Goal: Navigation & Orientation: Find specific page/section

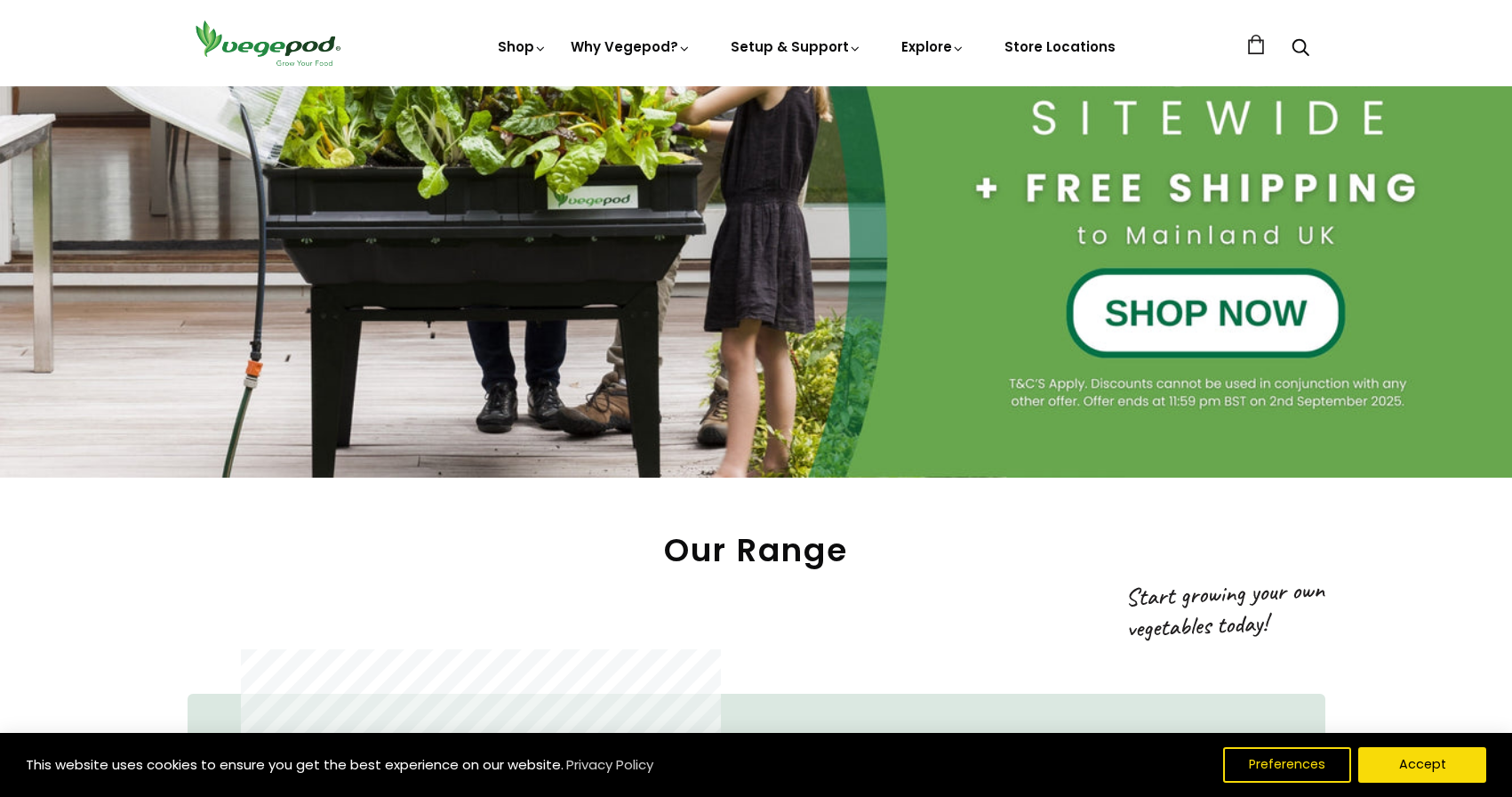
scroll to position [890, 0]
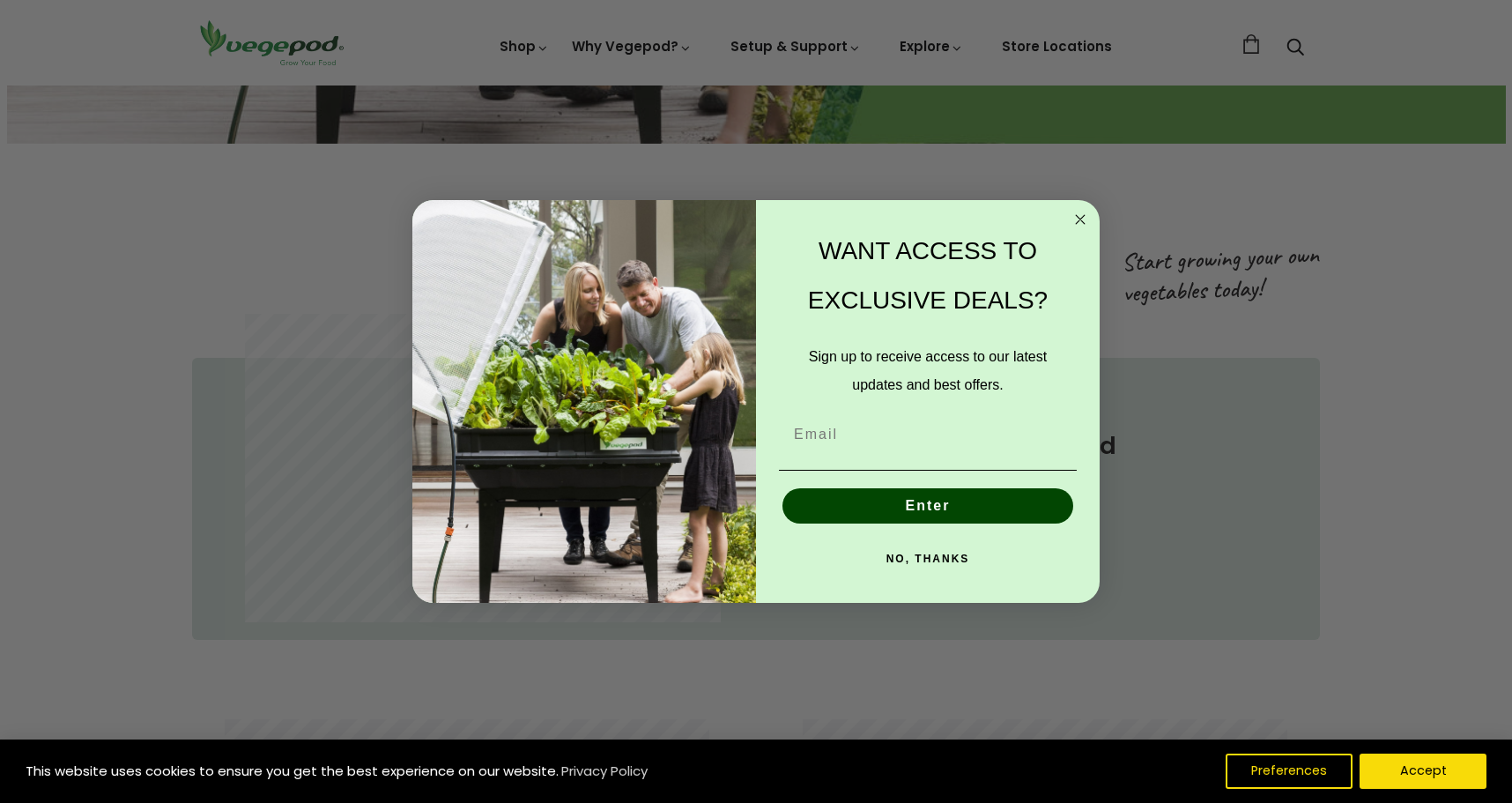
click at [1079, 220] on icon "Close dialog" at bounding box center [1081, 219] width 21 height 21
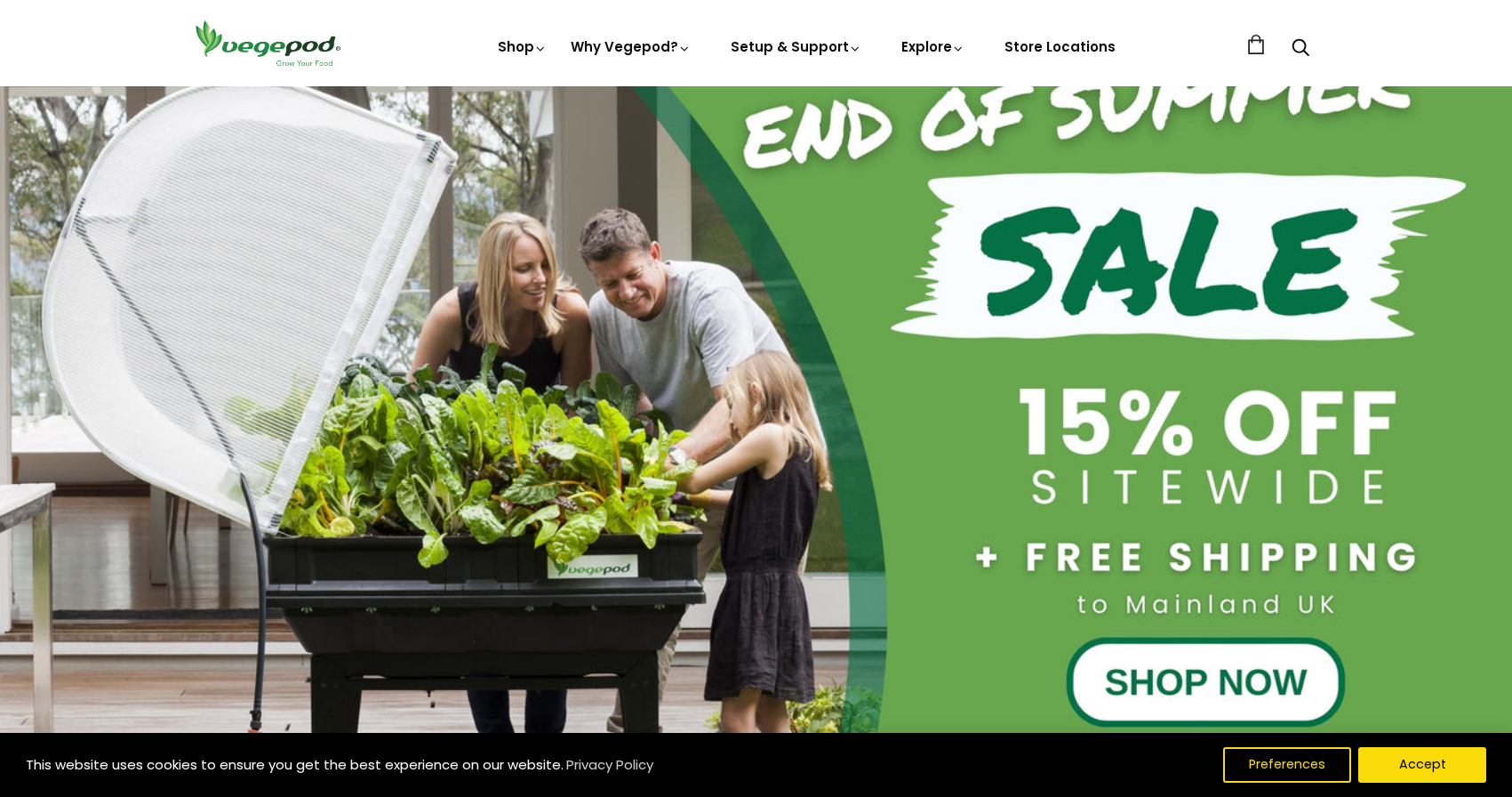
scroll to position [356, 0]
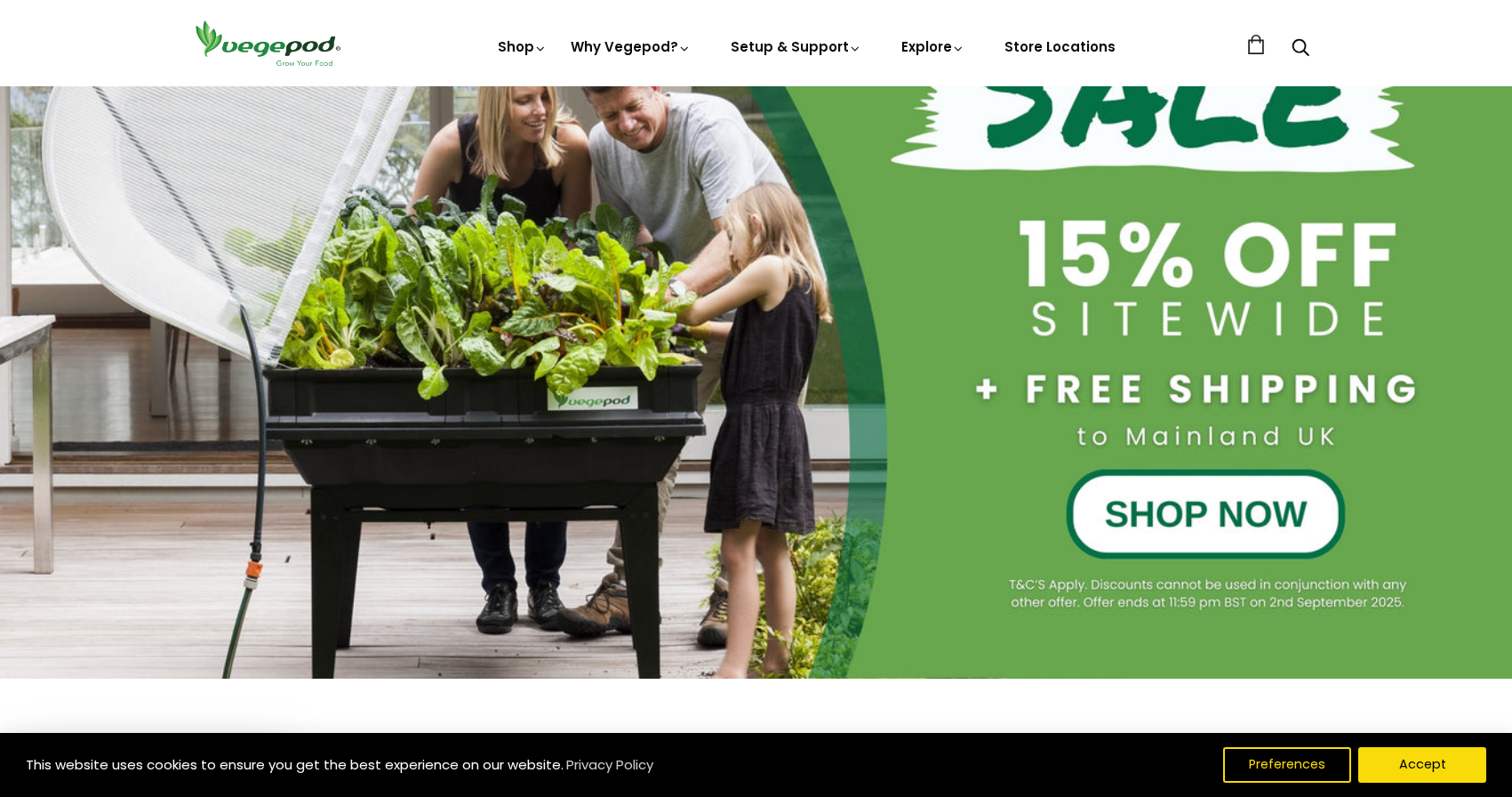
click at [1252, 498] on div at bounding box center [756, 225] width 1512 height 908
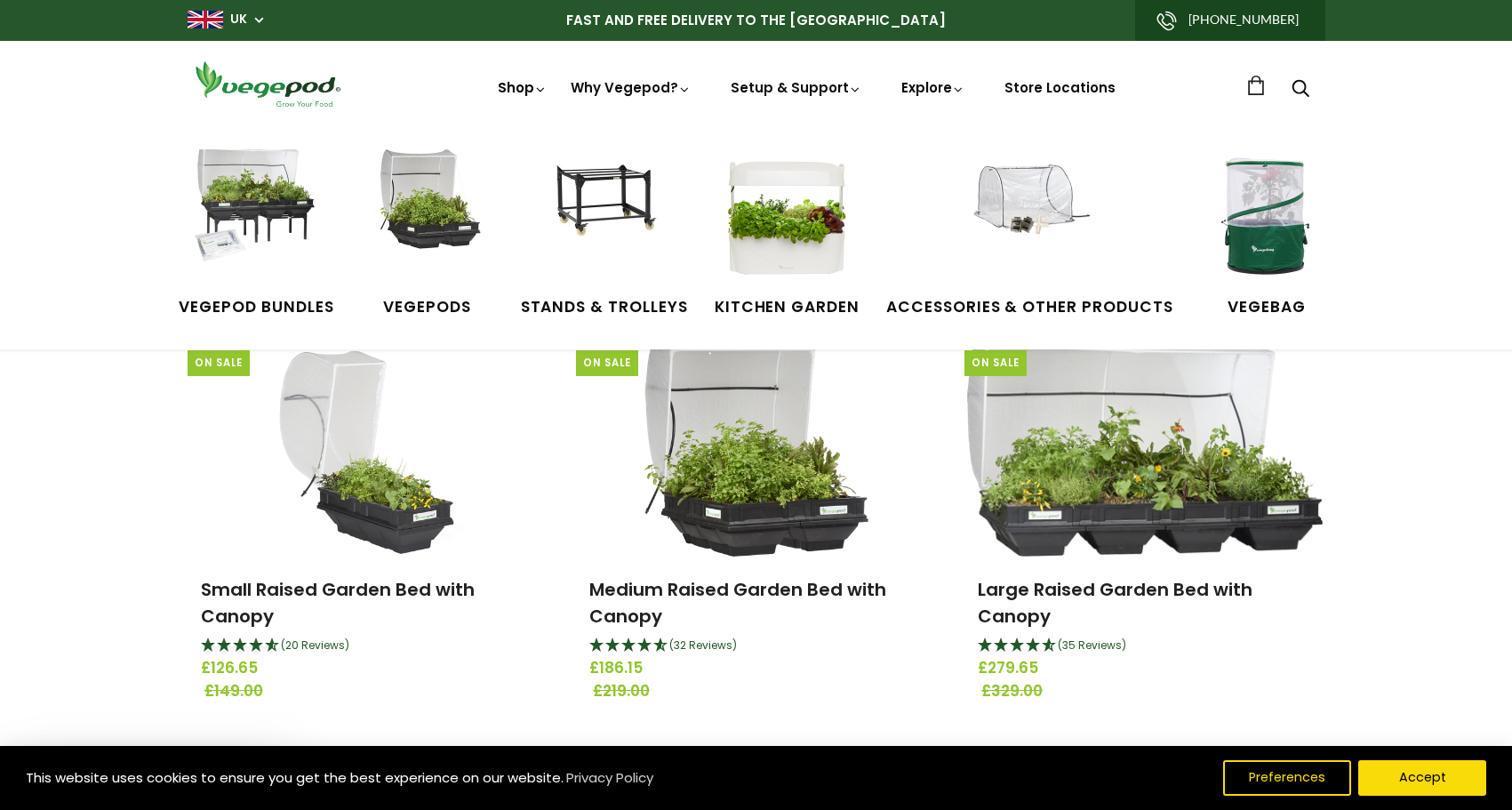
click at [521, 86] on link "Shop" at bounding box center [523, 112] width 50 height 69
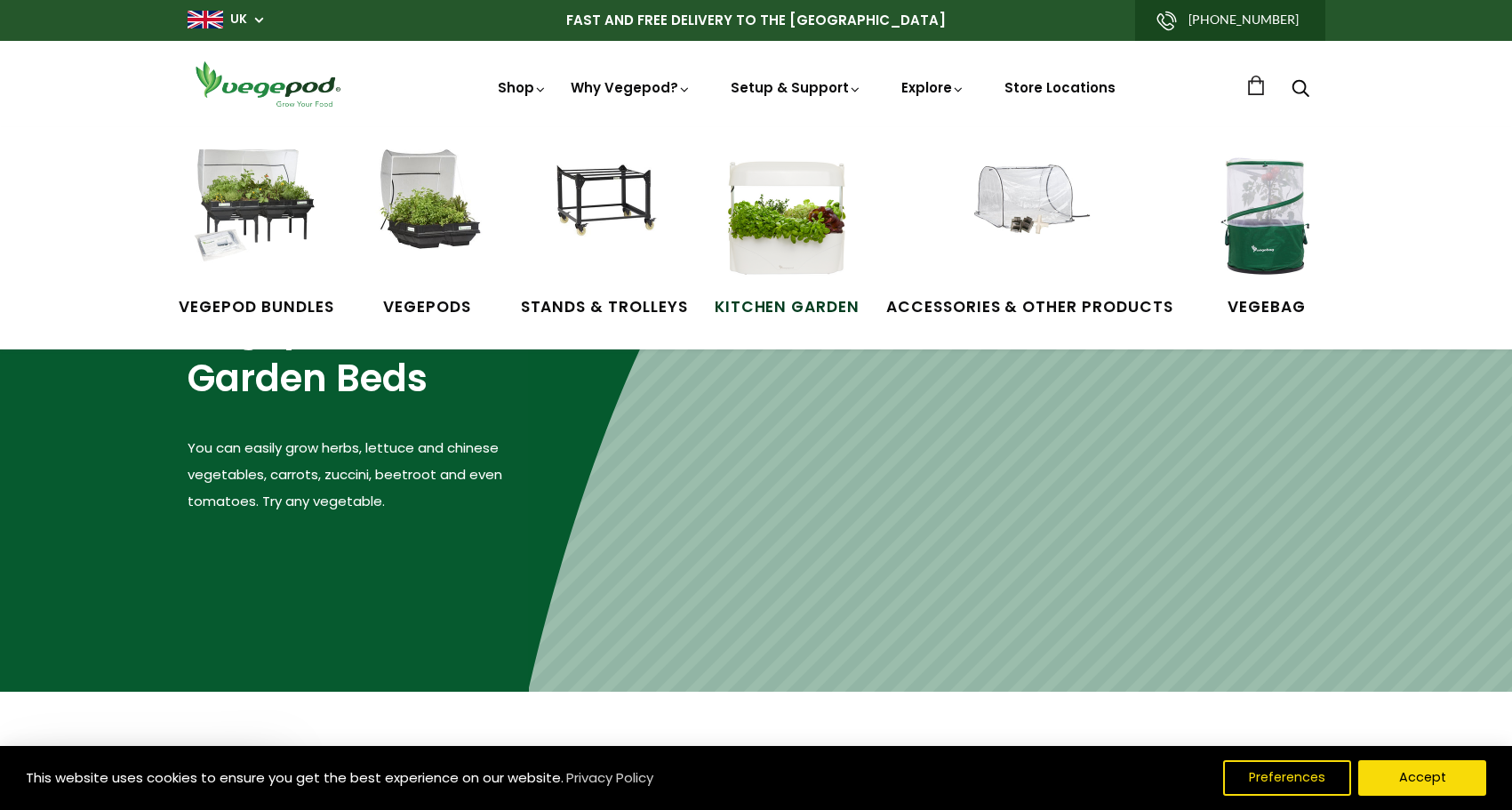
click at [834, 199] on img at bounding box center [787, 216] width 134 height 134
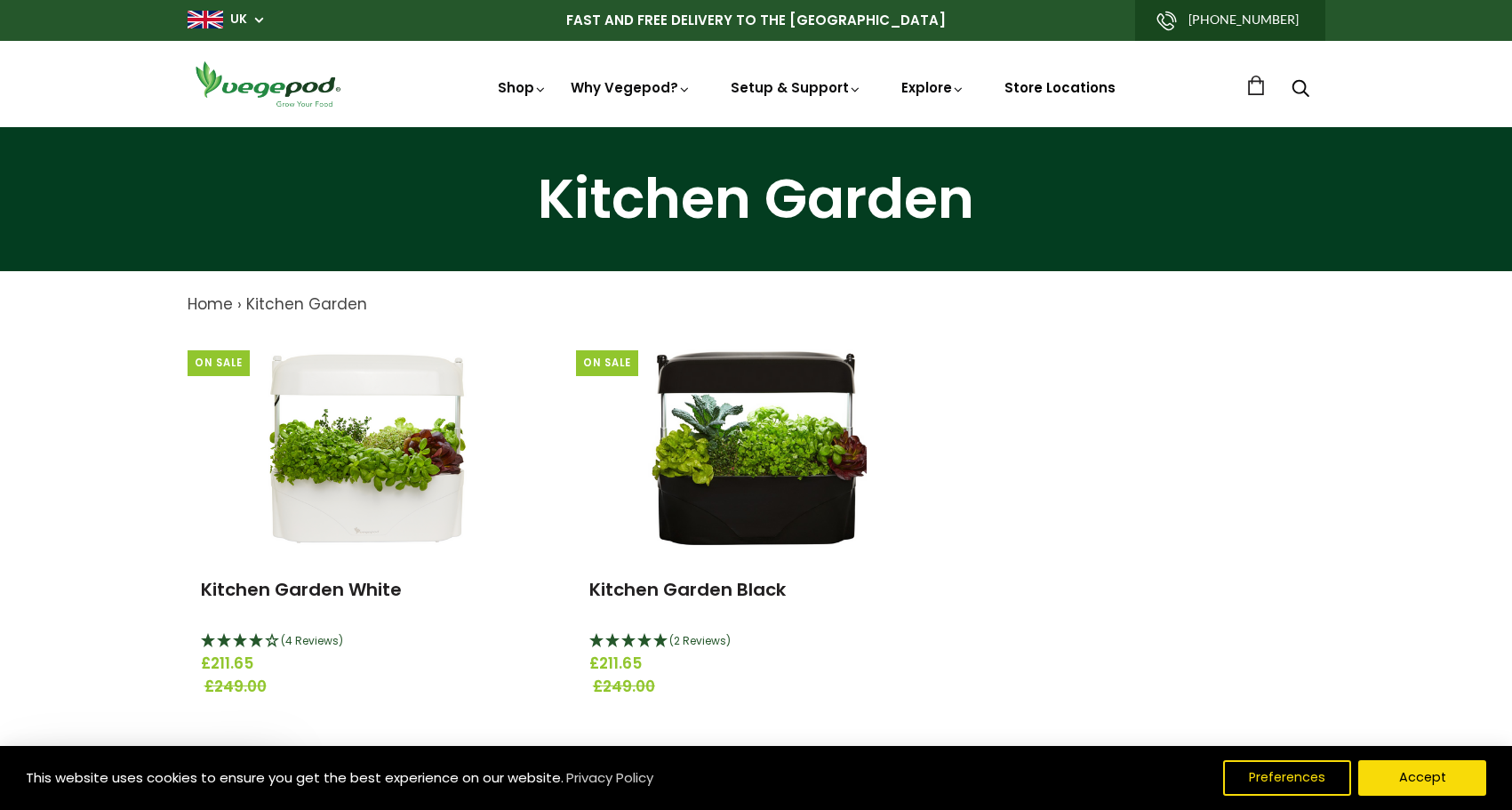
click at [1061, 97] on link "Store Locations" at bounding box center [1060, 87] width 112 height 19
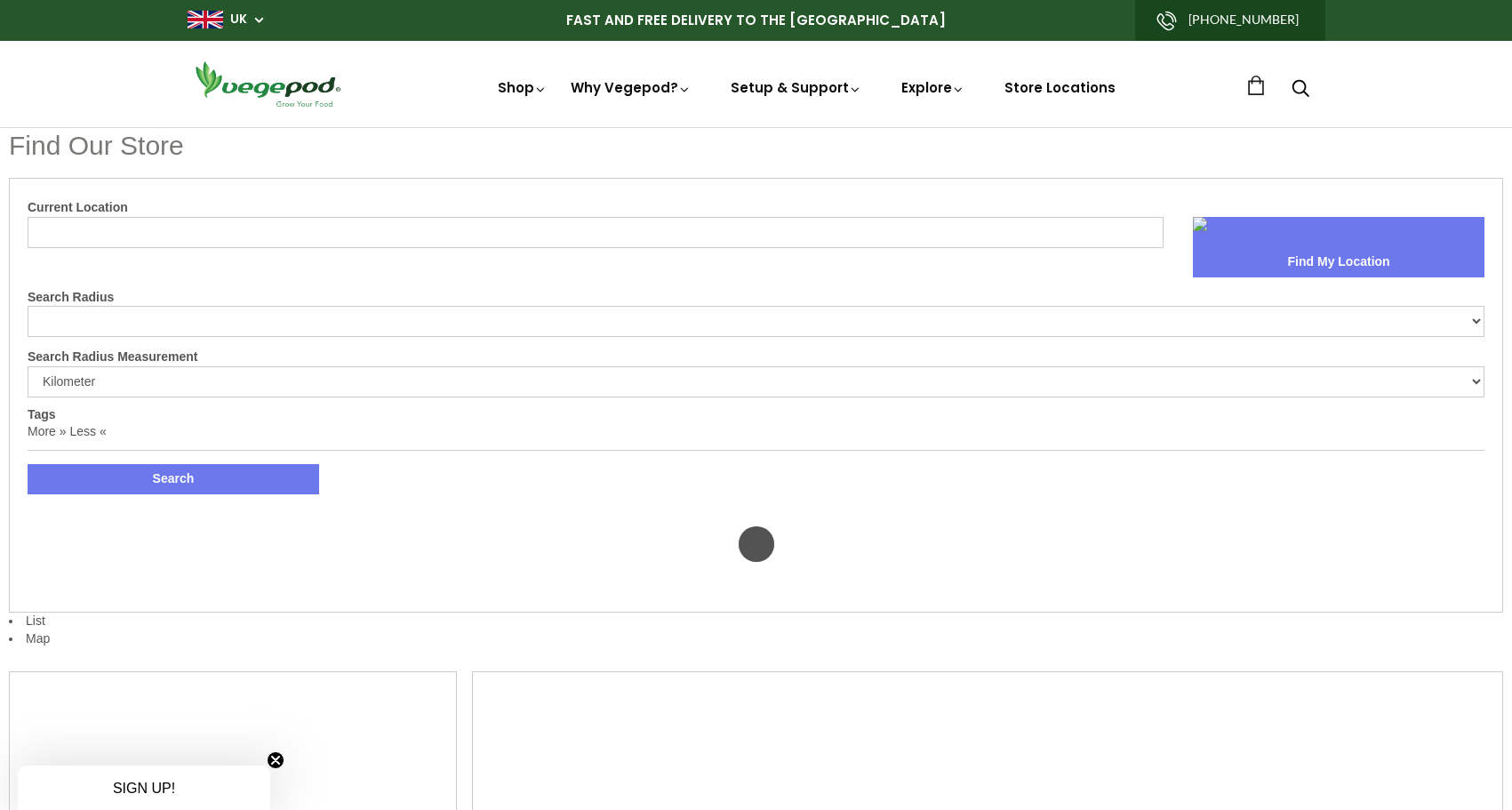
select select "m"
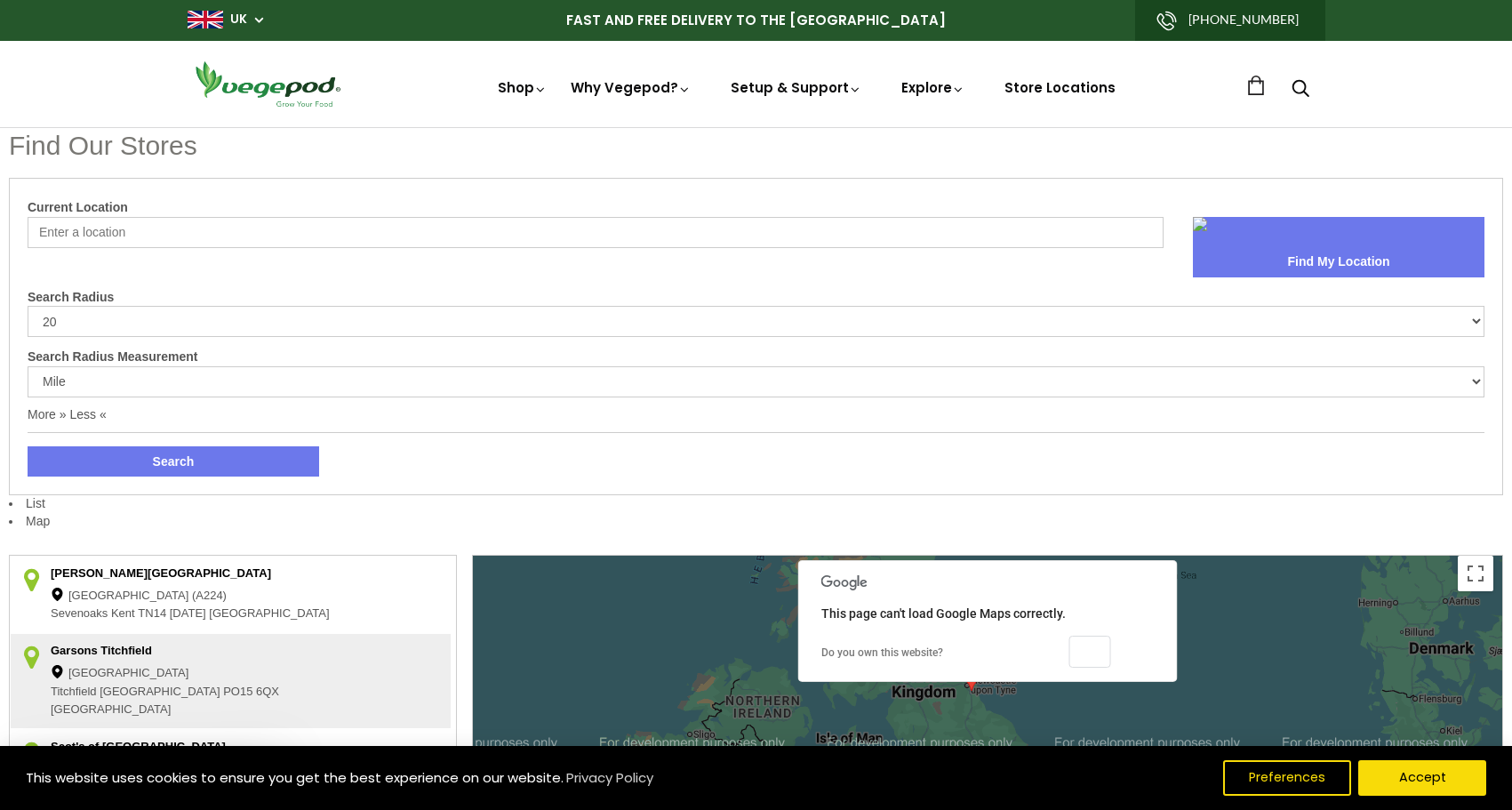
click at [1087, 657] on button "OK" at bounding box center [1090, 652] width 42 height 32
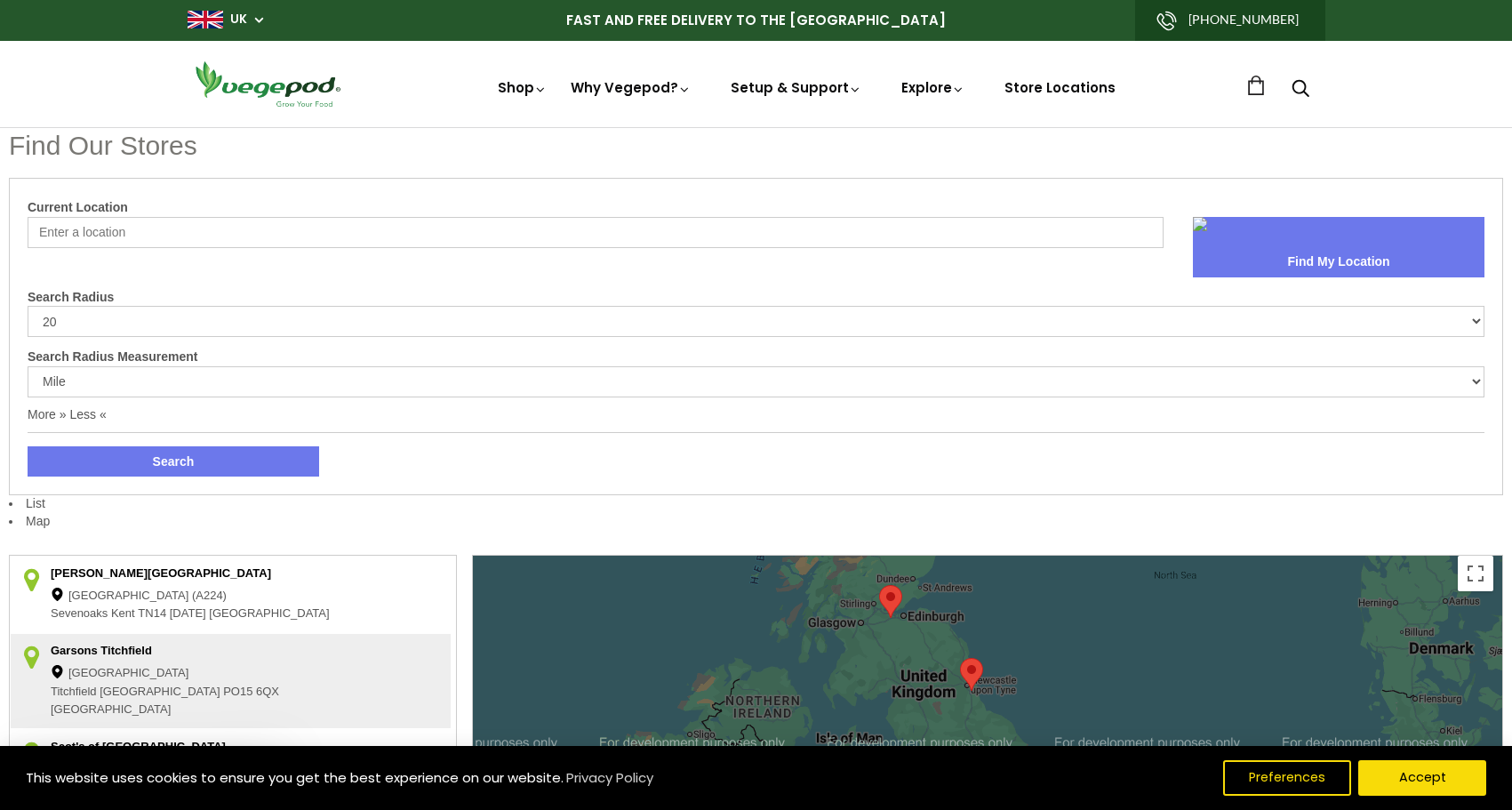
click at [127, 231] on input "Current Location" at bounding box center [596, 232] width 1136 height 31
click at [28, 446] on button "Search" at bounding box center [173, 461] width 292 height 30
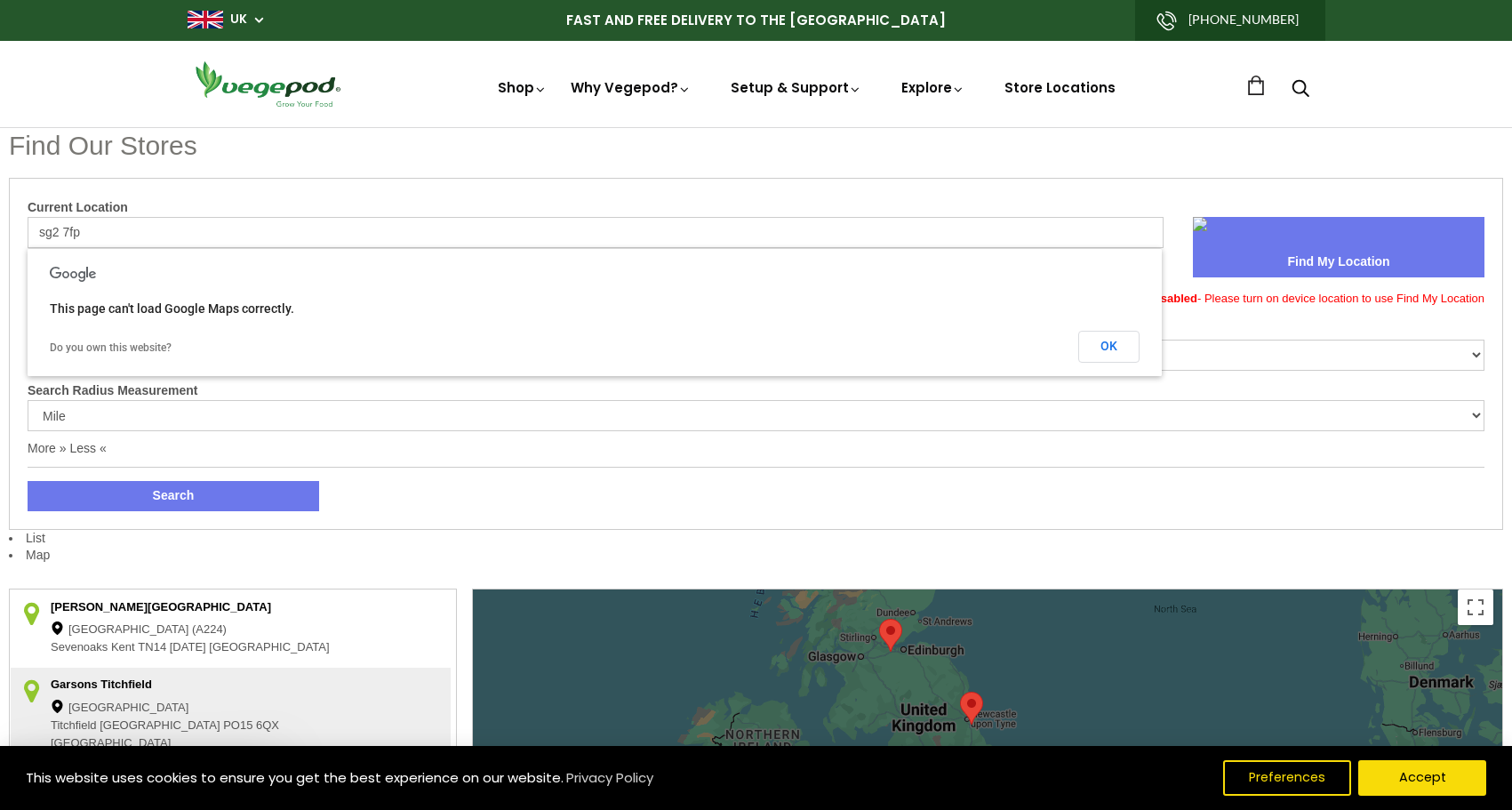
drag, startPoint x: 112, startPoint y: 229, endPoint x: -93, endPoint y: 250, distance: 206.1
type input "stevenage"
click at [28, 481] on button "Search" at bounding box center [173, 496] width 292 height 30
click at [1109, 353] on button "OK" at bounding box center [1109, 347] width 62 height 32
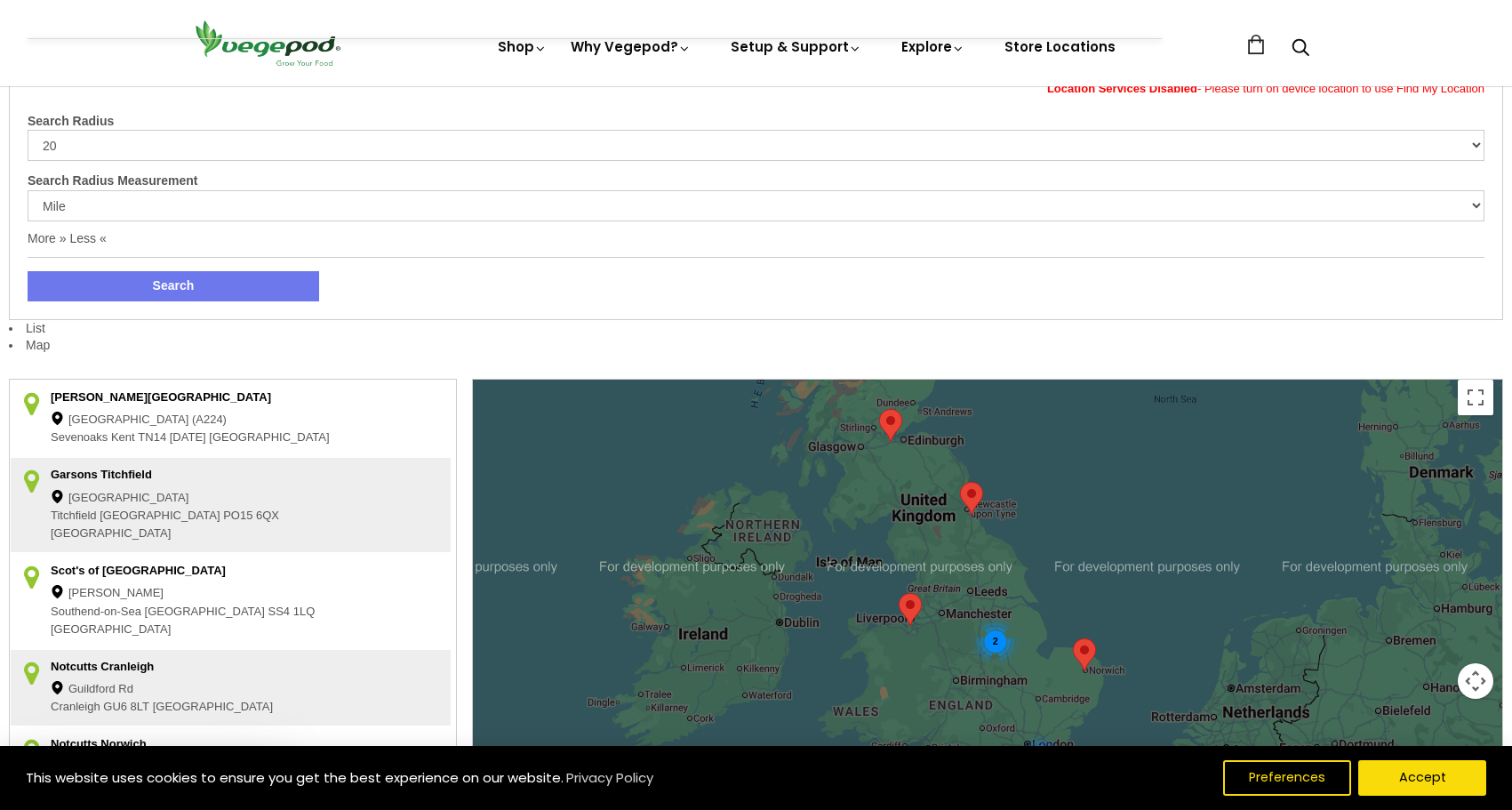
scroll to position [267, 0]
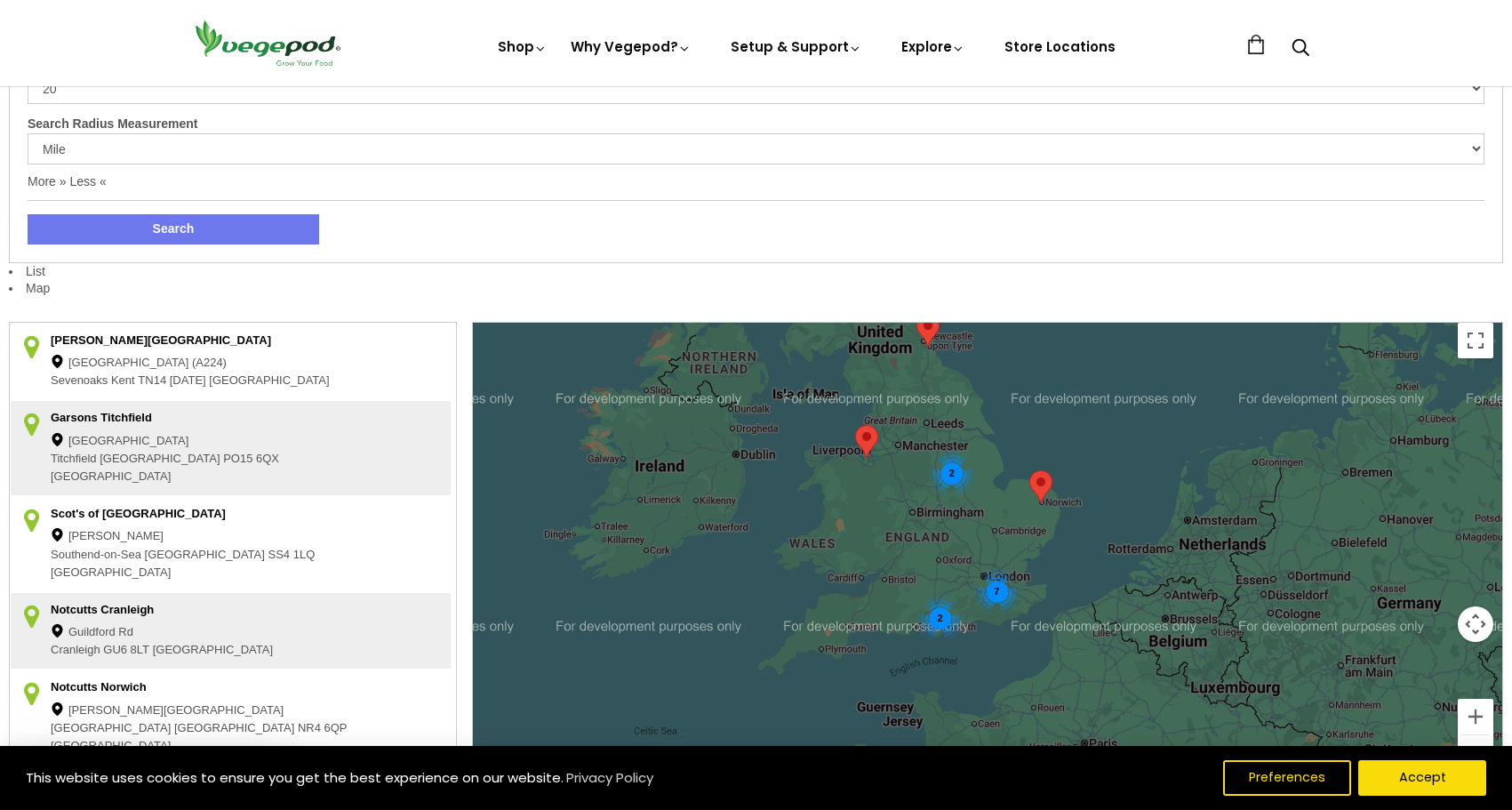
drag, startPoint x: 948, startPoint y: 648, endPoint x: 907, endPoint y: 533, distance: 122.1
click at [905, 534] on div "7 2 2" at bounding box center [987, 558] width 1029 height 469
click at [1006, 590] on div "7" at bounding box center [997, 585] width 47 height 47
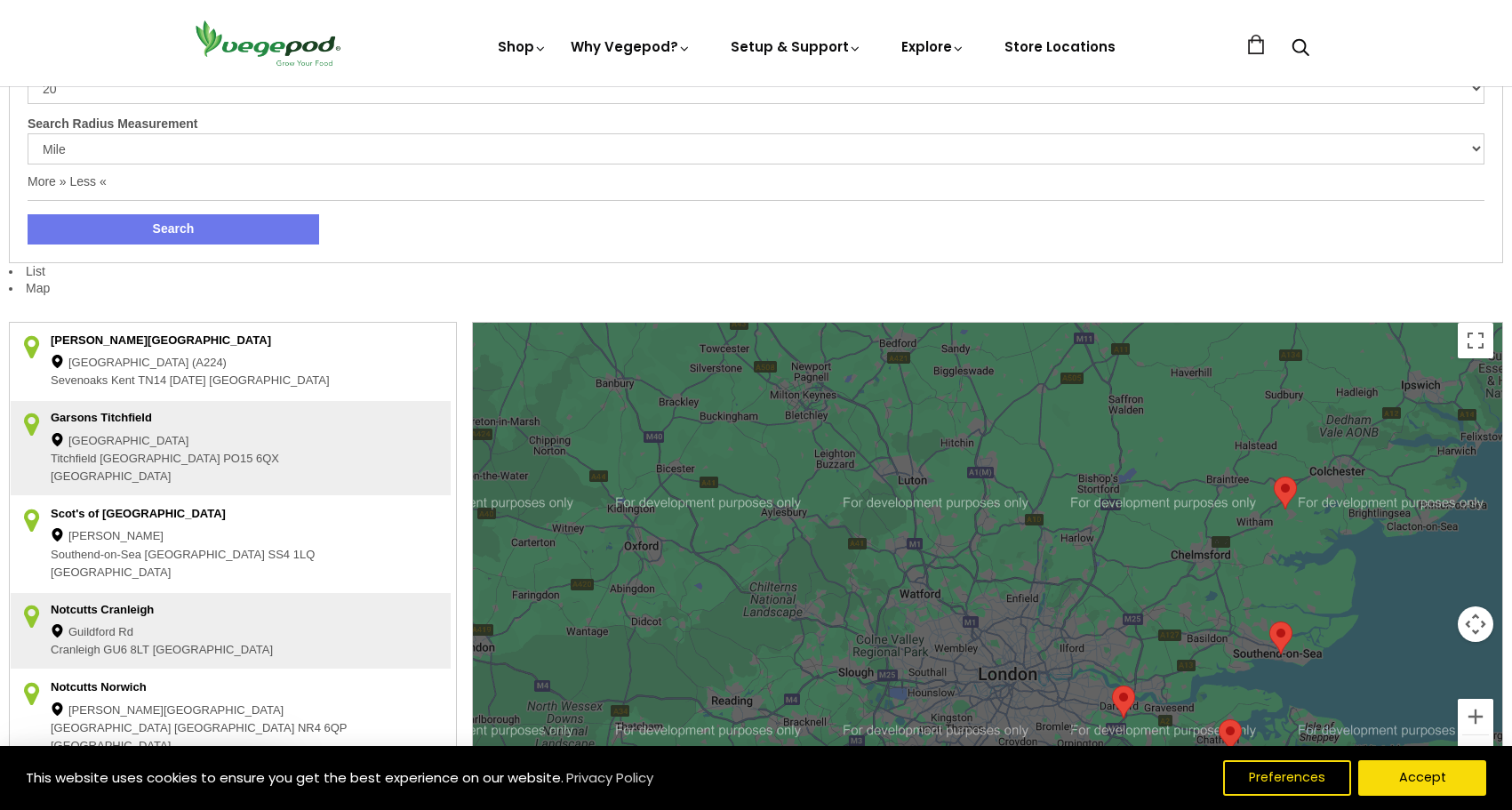
drag, startPoint x: 949, startPoint y: 508, endPoint x: 1050, endPoint y: 638, distance: 164.6
click at [1050, 638] on div at bounding box center [987, 558] width 1029 height 469
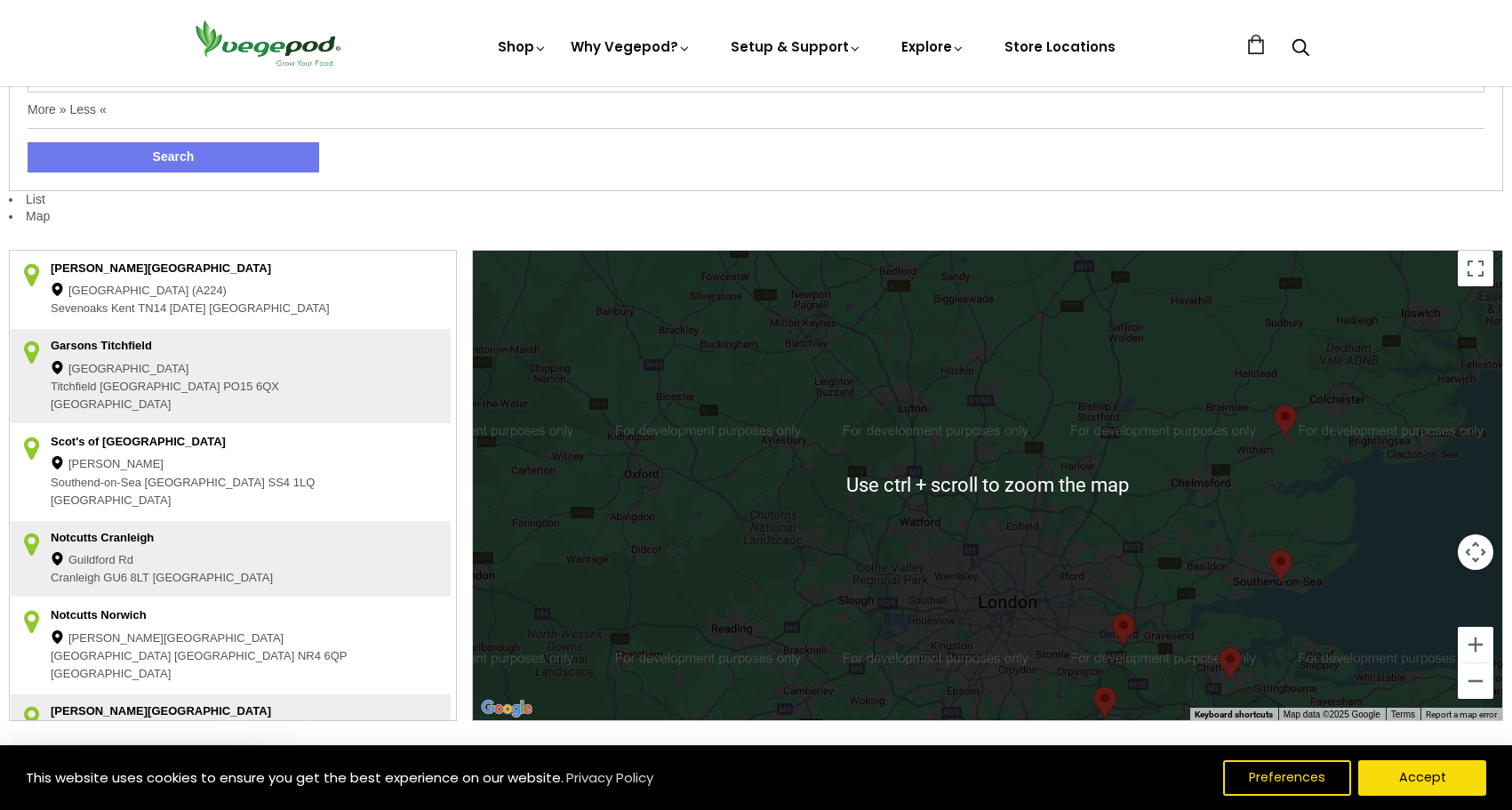
scroll to position [356, 0]
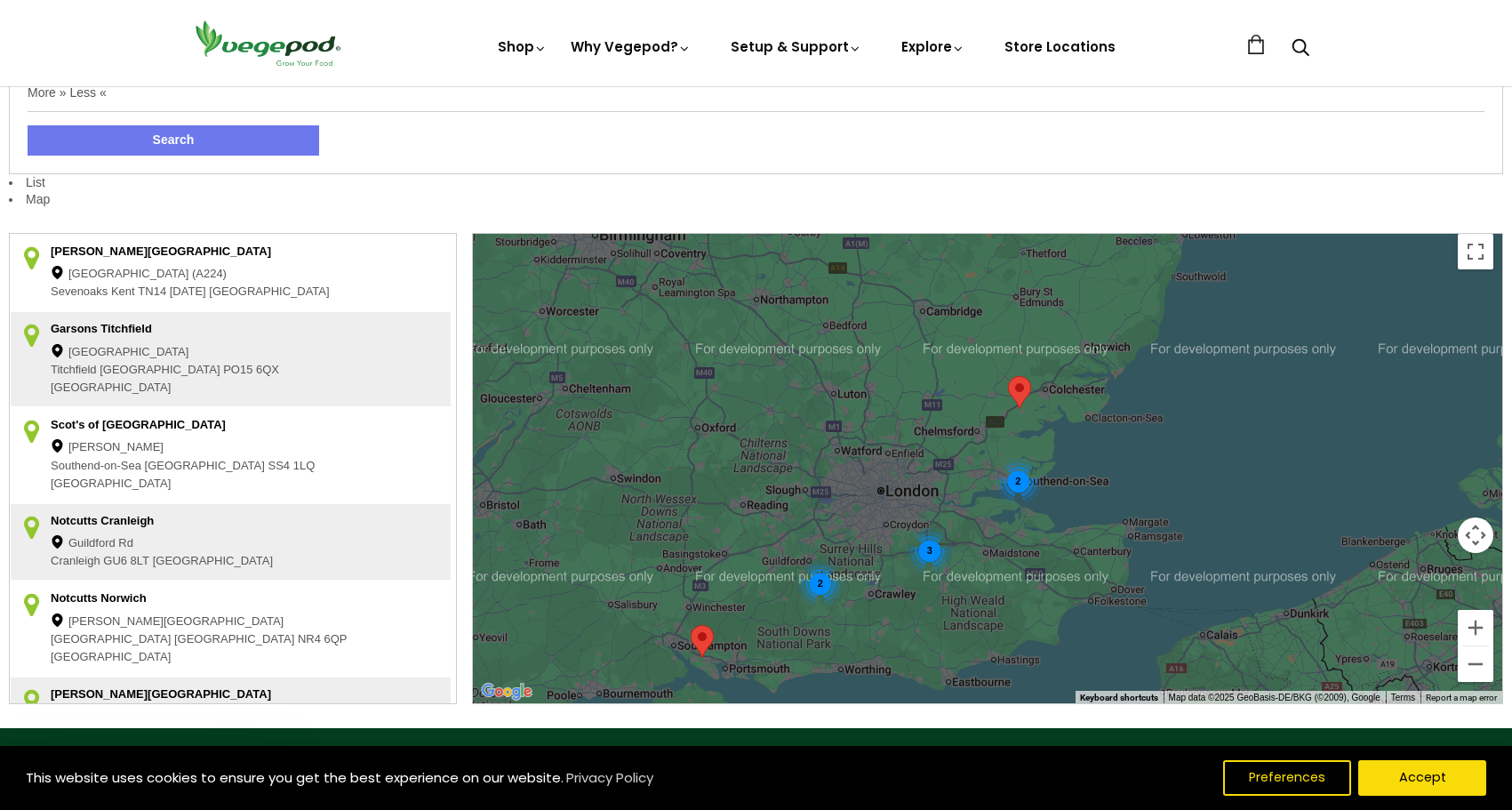
drag, startPoint x: 1085, startPoint y: 524, endPoint x: 865, endPoint y: 433, distance: 238.1
click at [865, 433] on div "3 2 2" at bounding box center [987, 468] width 1029 height 469
click at [936, 550] on div "3" at bounding box center [930, 550] width 47 height 47
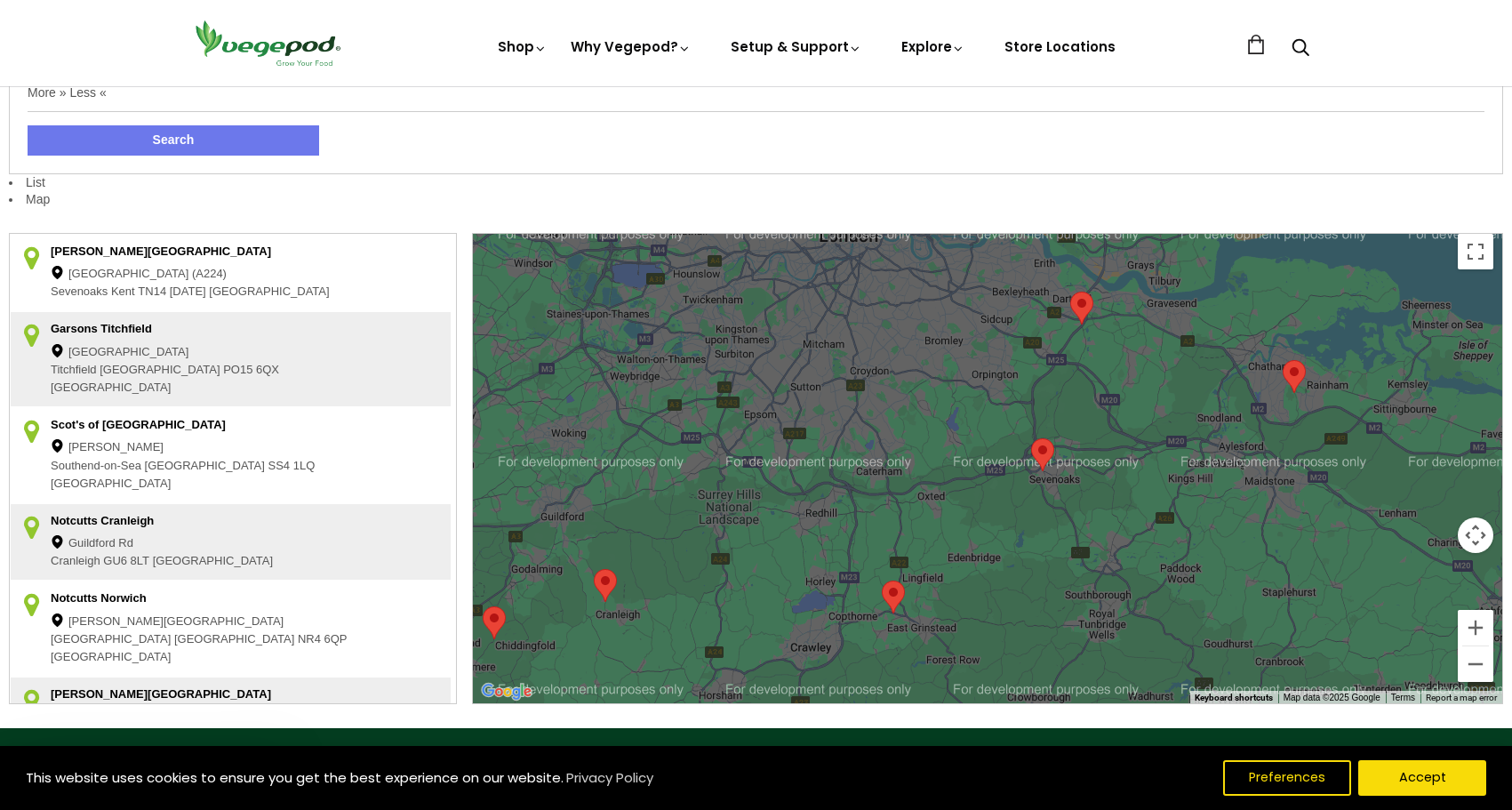
click at [1070, 292] on area at bounding box center [1070, 292] width 0 height 0
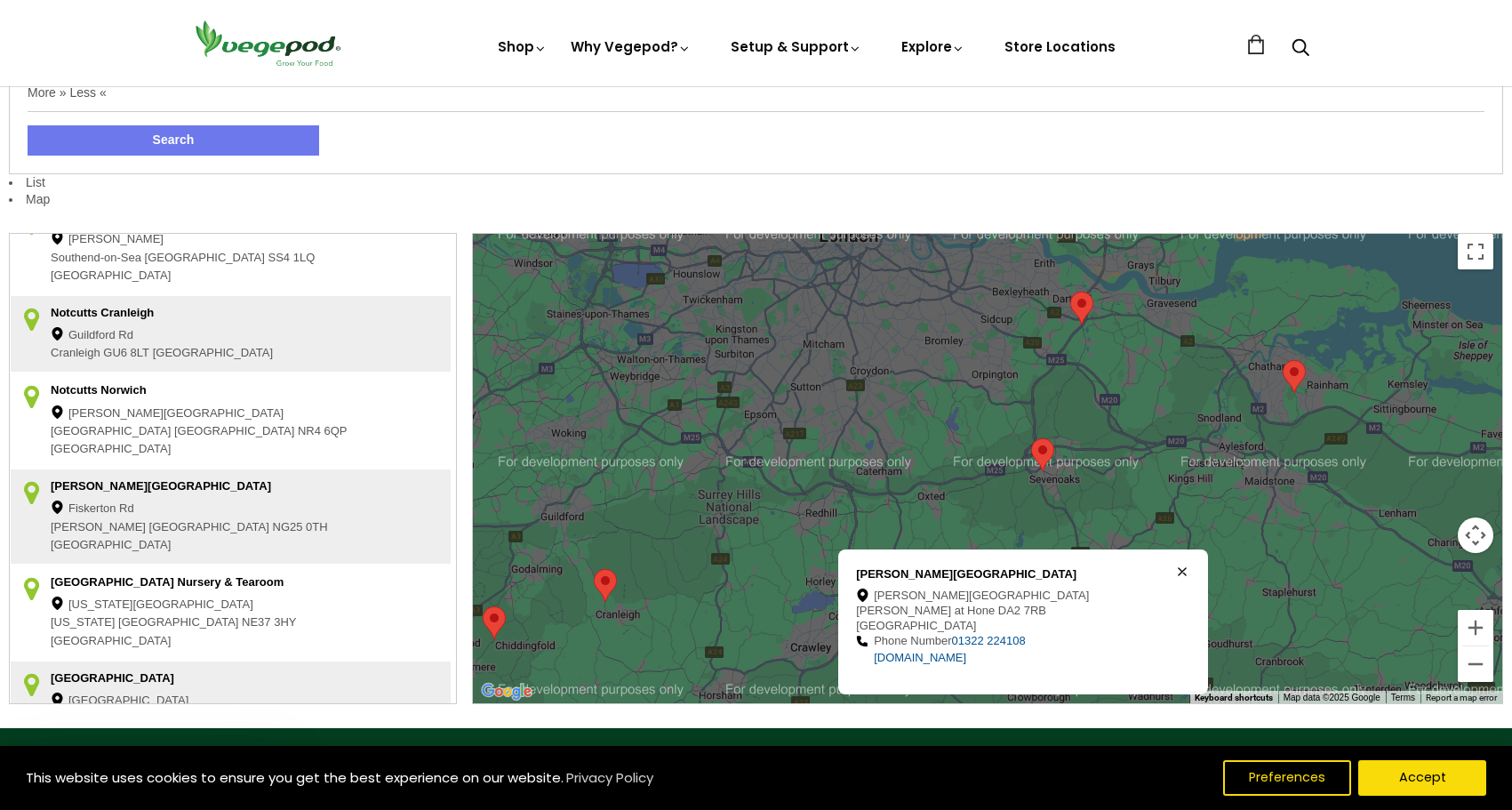
scroll to position [91, 0]
